Goal: Task Accomplishment & Management: Manage account settings

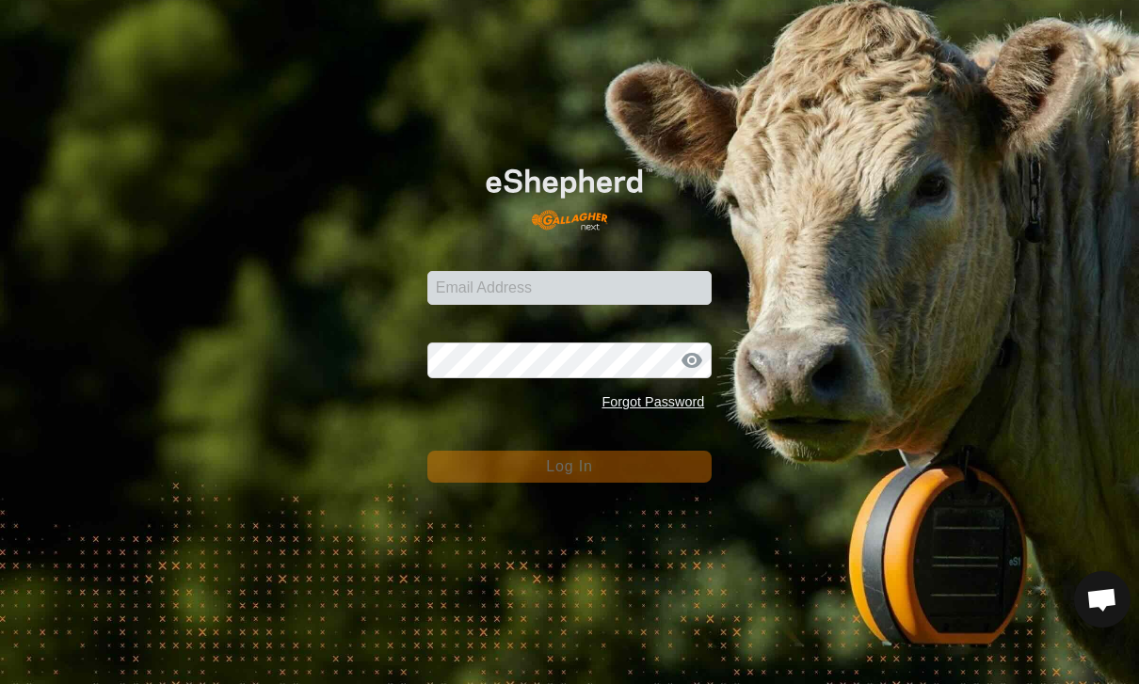
scroll to position [1726, 0]
click at [657, 288] on input "Email Address" at bounding box center [569, 288] width 285 height 34
type input "[PERSON_NAME][EMAIL_ADDRESS][PERSON_NAME][DOMAIN_NAME]"
click at [569, 466] on button "Log In" at bounding box center [569, 467] width 285 height 32
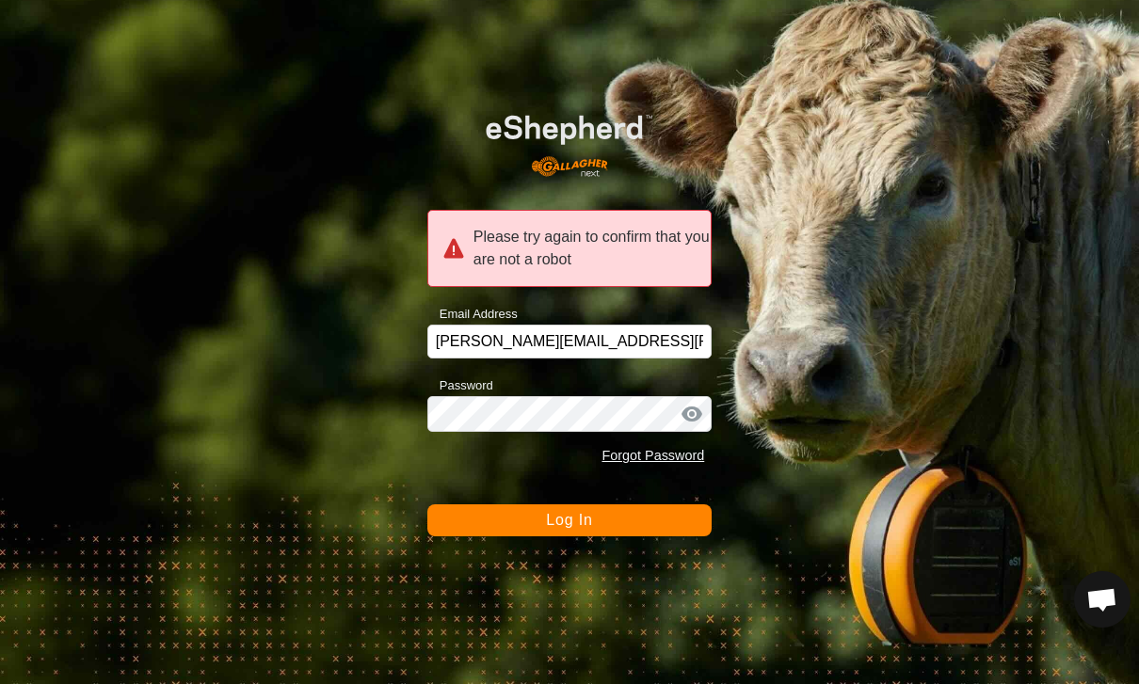
click at [662, 519] on button "Log In" at bounding box center [569, 520] width 285 height 32
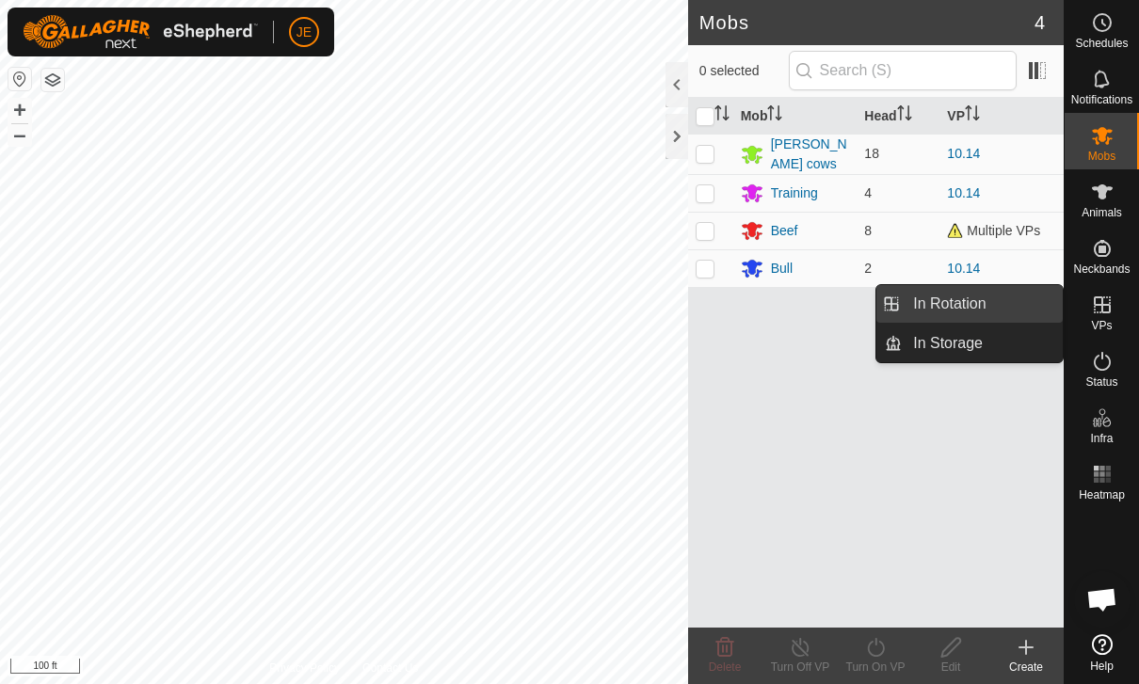
click at [991, 302] on link "In Rotation" at bounding box center [981, 304] width 161 height 38
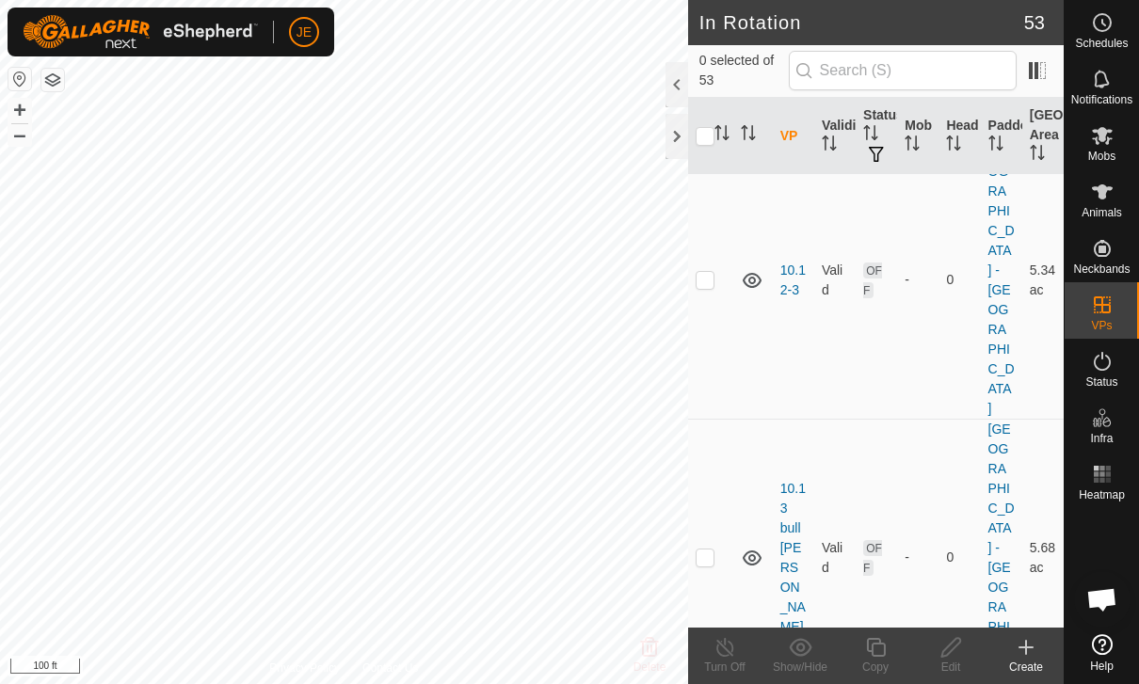
scroll to position [1453, 0]
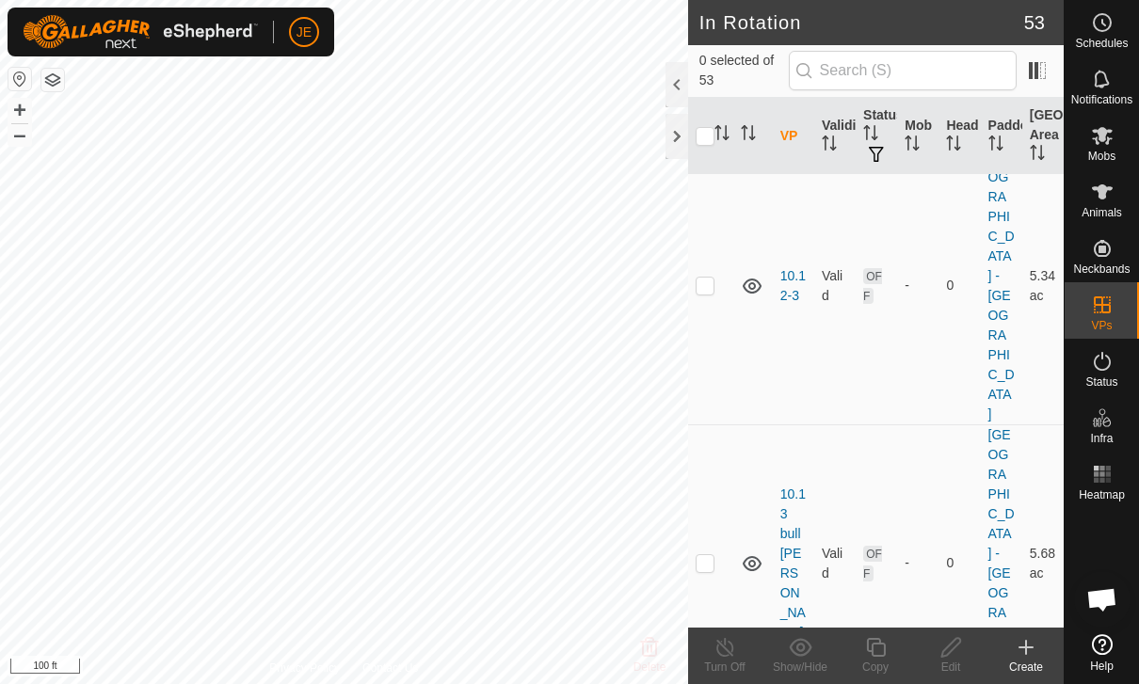
checkbox input "true"
click at [884, 654] on icon at bounding box center [875, 647] width 19 height 19
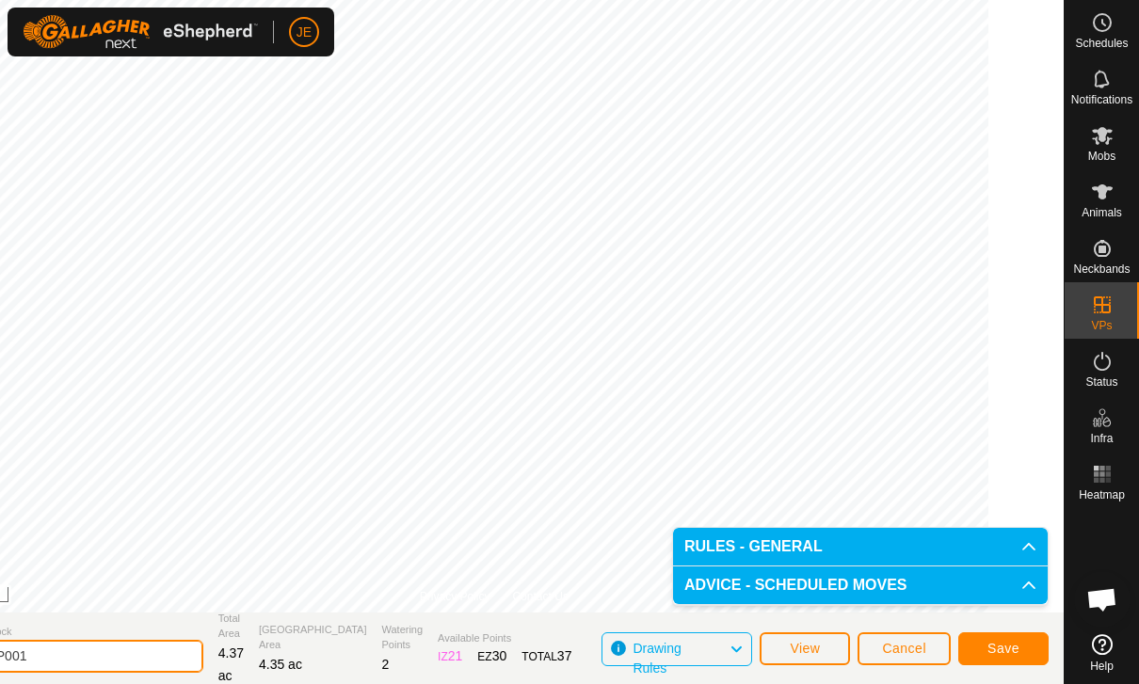
click at [156, 658] on input "10.14-VP001" at bounding box center [71, 656] width 263 height 33
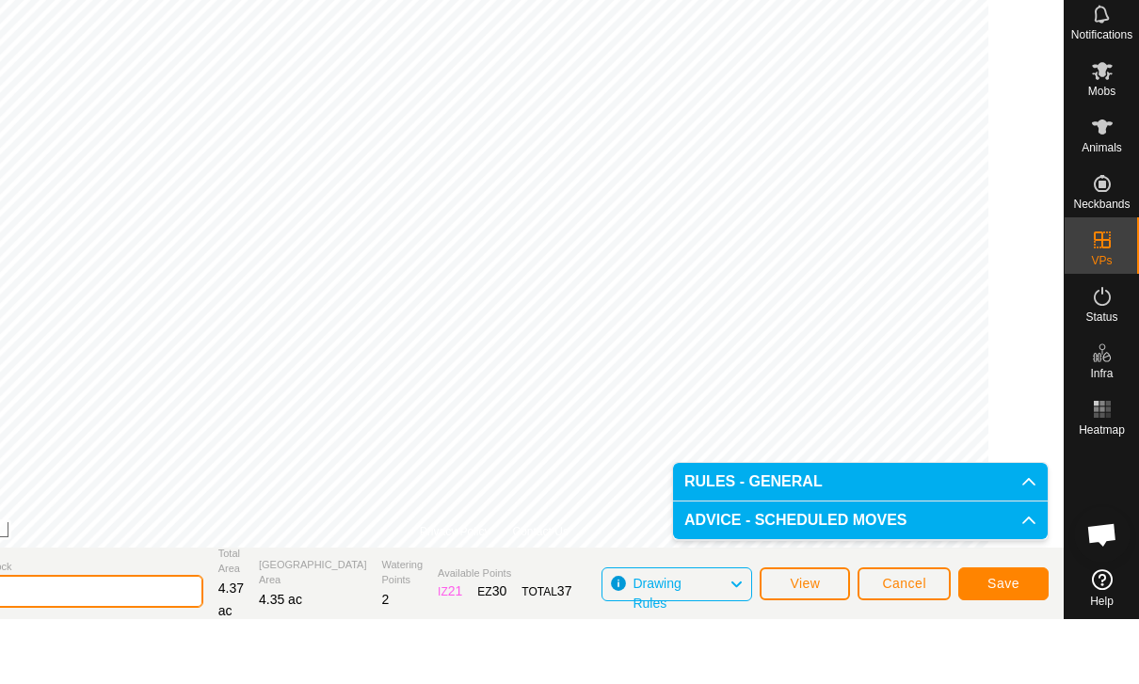
type input "10.15"
click at [1000, 641] on span "Save" at bounding box center [1003, 648] width 32 height 15
